Goal: Navigation & Orientation: Find specific page/section

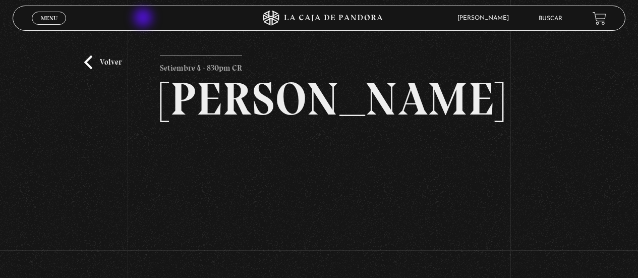
scroll to position [101, 0]
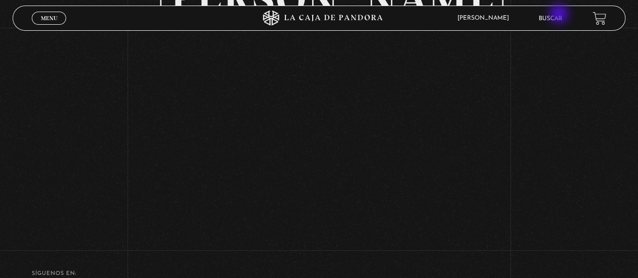
click at [560, 16] on link "Buscar" at bounding box center [551, 19] width 24 height 6
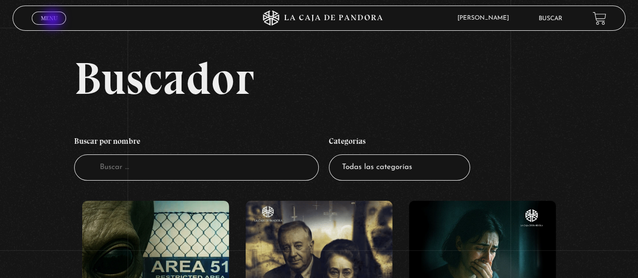
click at [53, 20] on span "Menu" at bounding box center [49, 18] width 17 height 6
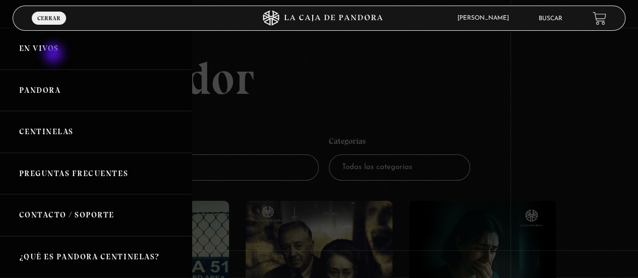
click at [55, 55] on link "En vivos" at bounding box center [96, 49] width 192 height 42
